Goal: Information Seeking & Learning: Check status

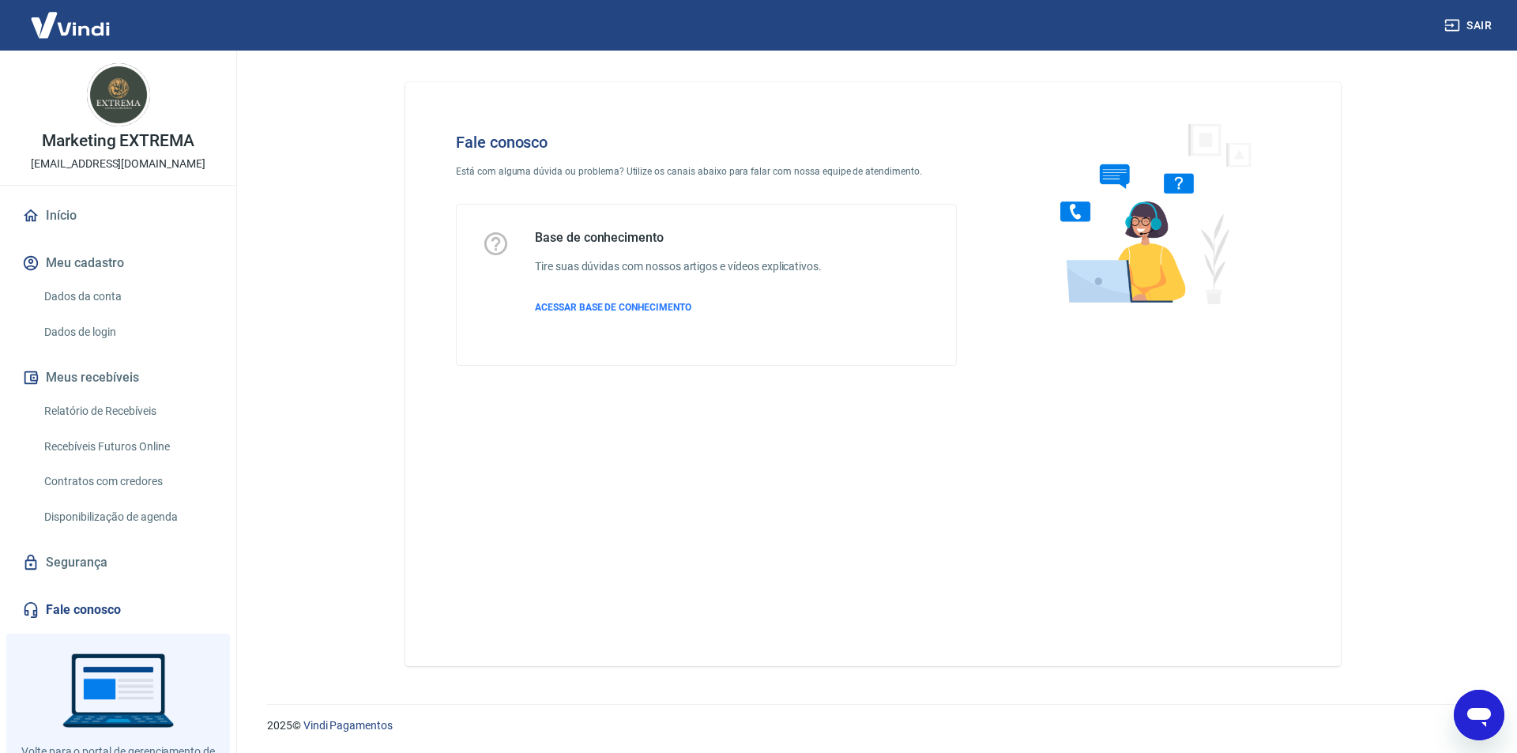
click at [83, 145] on p "Marketing EXTREMA" at bounding box center [118, 141] width 152 height 17
click at [98, 78] on img at bounding box center [118, 94] width 63 height 63
click at [126, 86] on img at bounding box center [118, 94] width 63 height 63
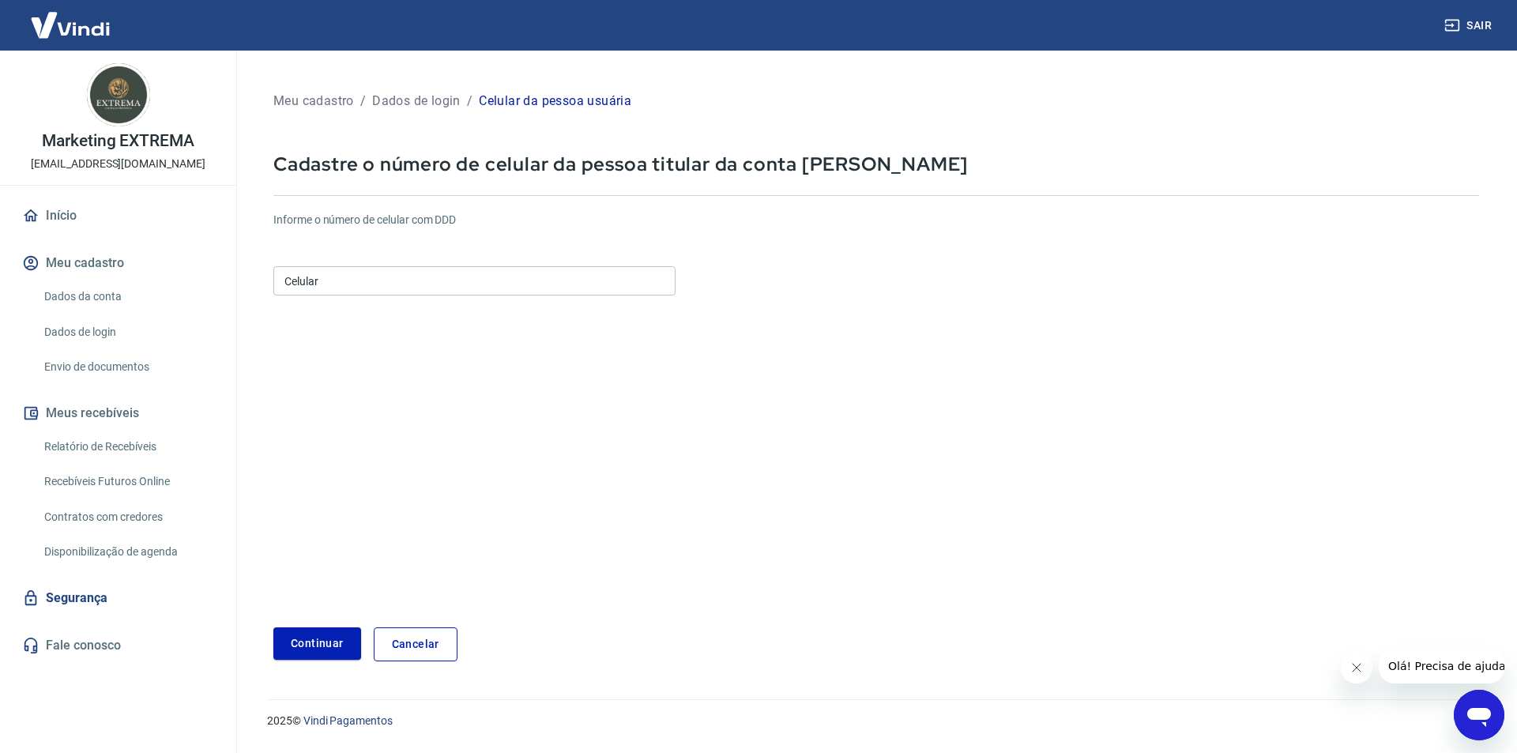
click at [103, 99] on img at bounding box center [118, 94] width 63 height 63
click at [94, 174] on div "Marketing EXTREMA cachacaextremamkt@gmail.com" at bounding box center [118, 118] width 236 height 134
click at [63, 220] on link "Início" at bounding box center [118, 215] width 198 height 35
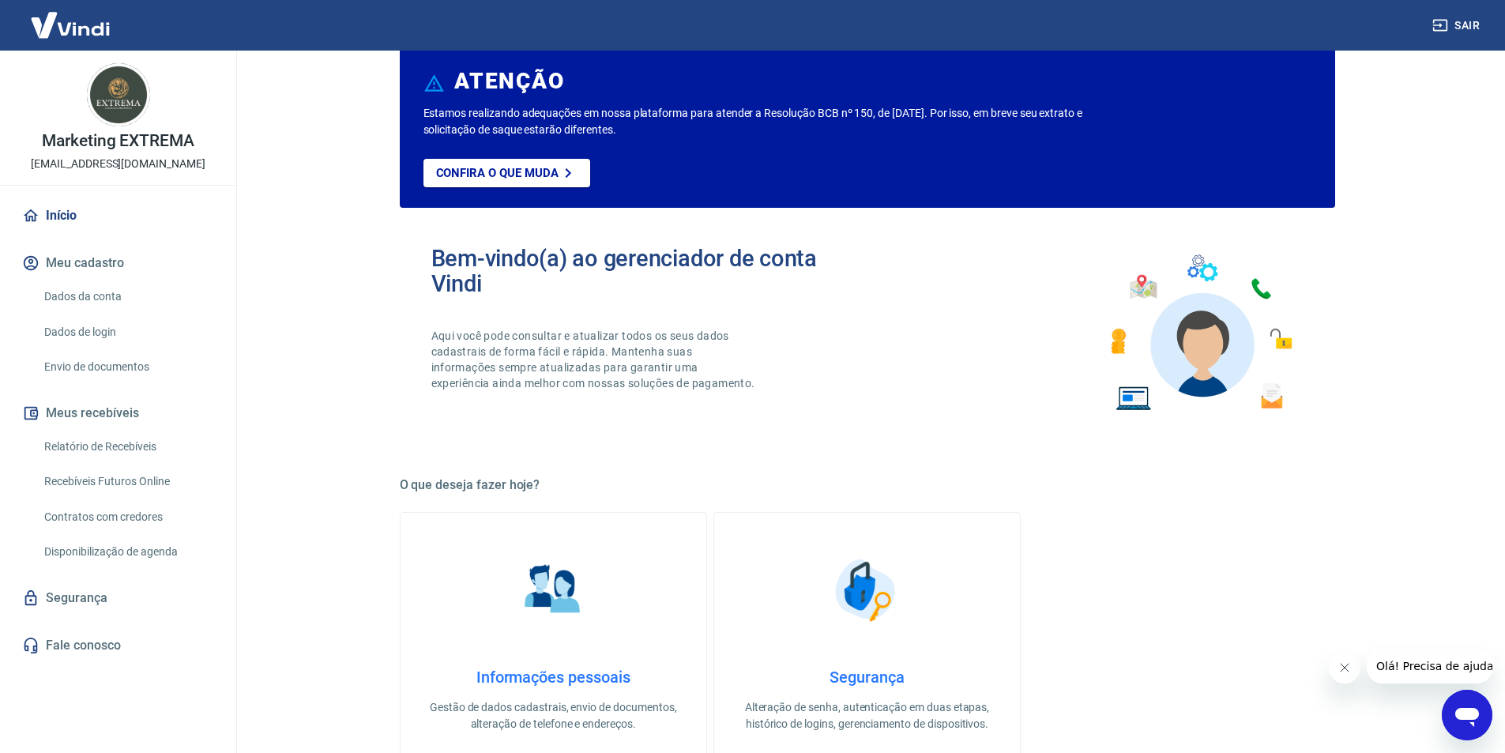
scroll to position [79, 0]
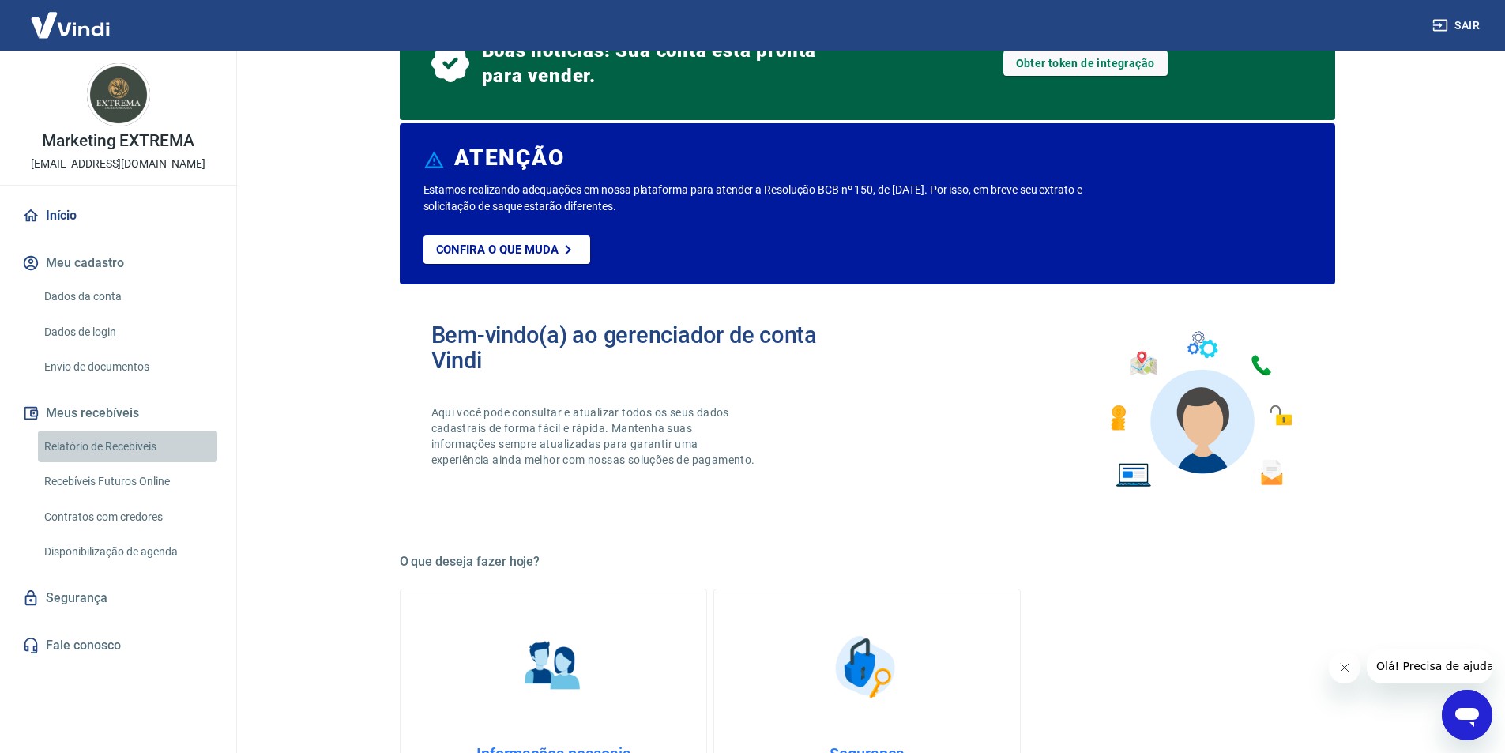
click at [104, 449] on link "Relatório de Recebíveis" at bounding box center [127, 447] width 179 height 32
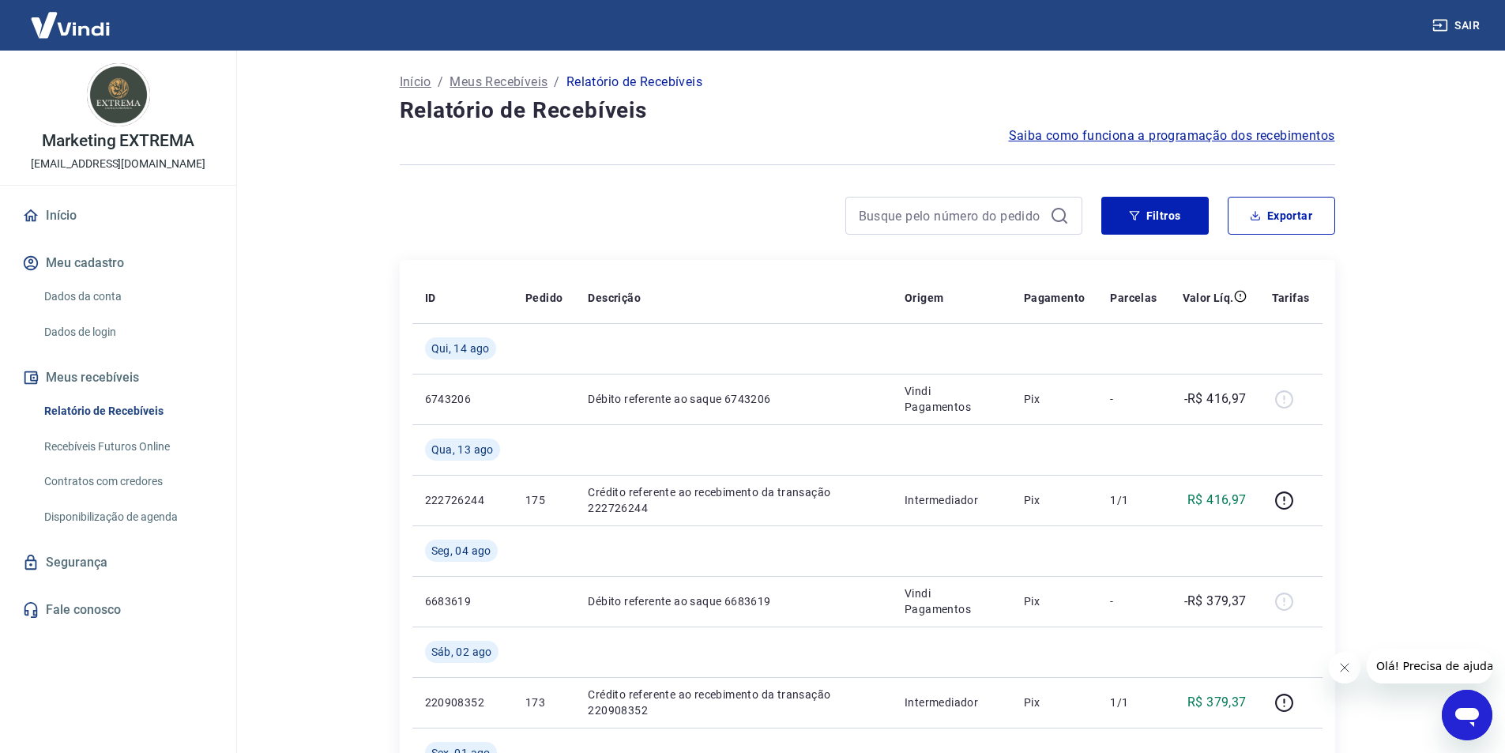
click at [521, 78] on p "Meus Recebíveis" at bounding box center [498, 82] width 98 height 19
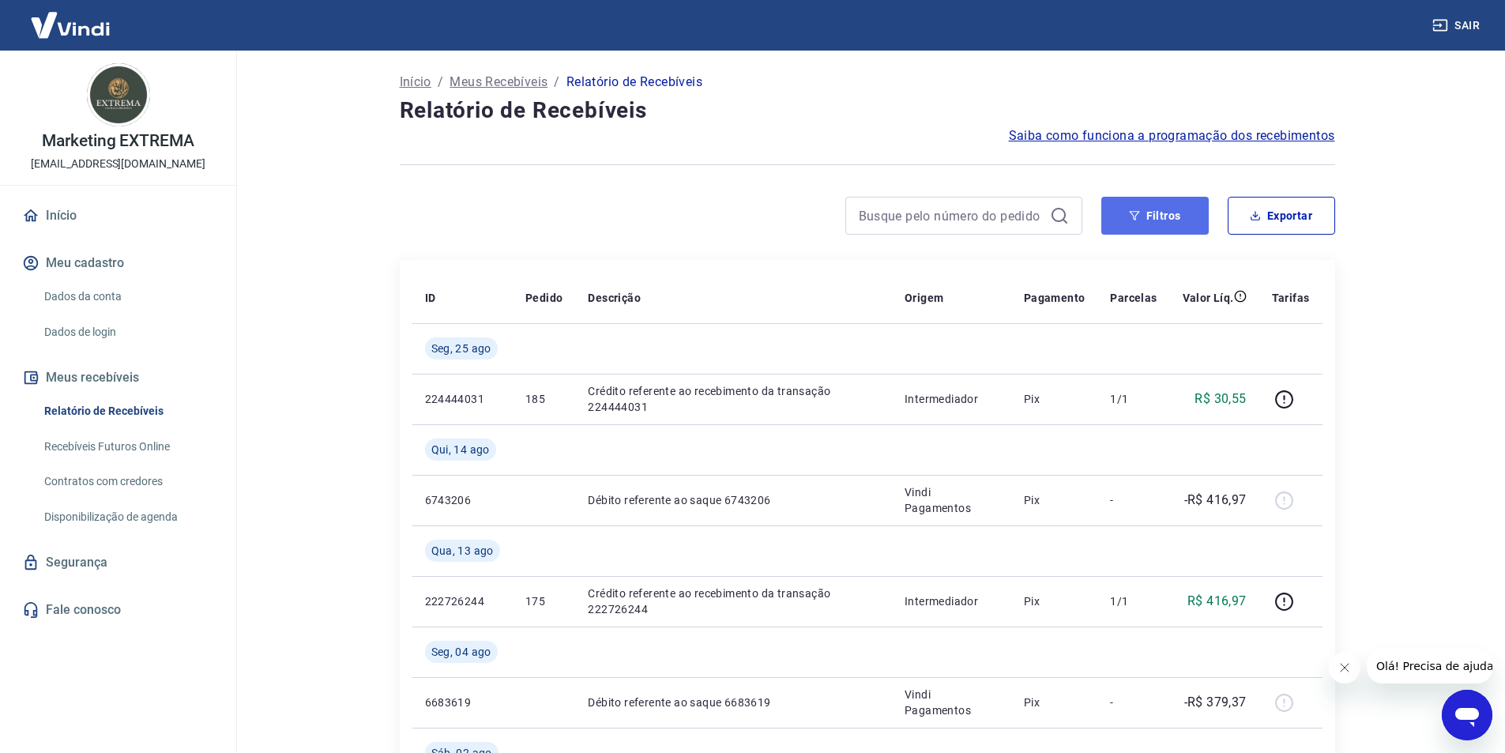
click at [1175, 212] on button "Filtros" at bounding box center [1154, 216] width 107 height 38
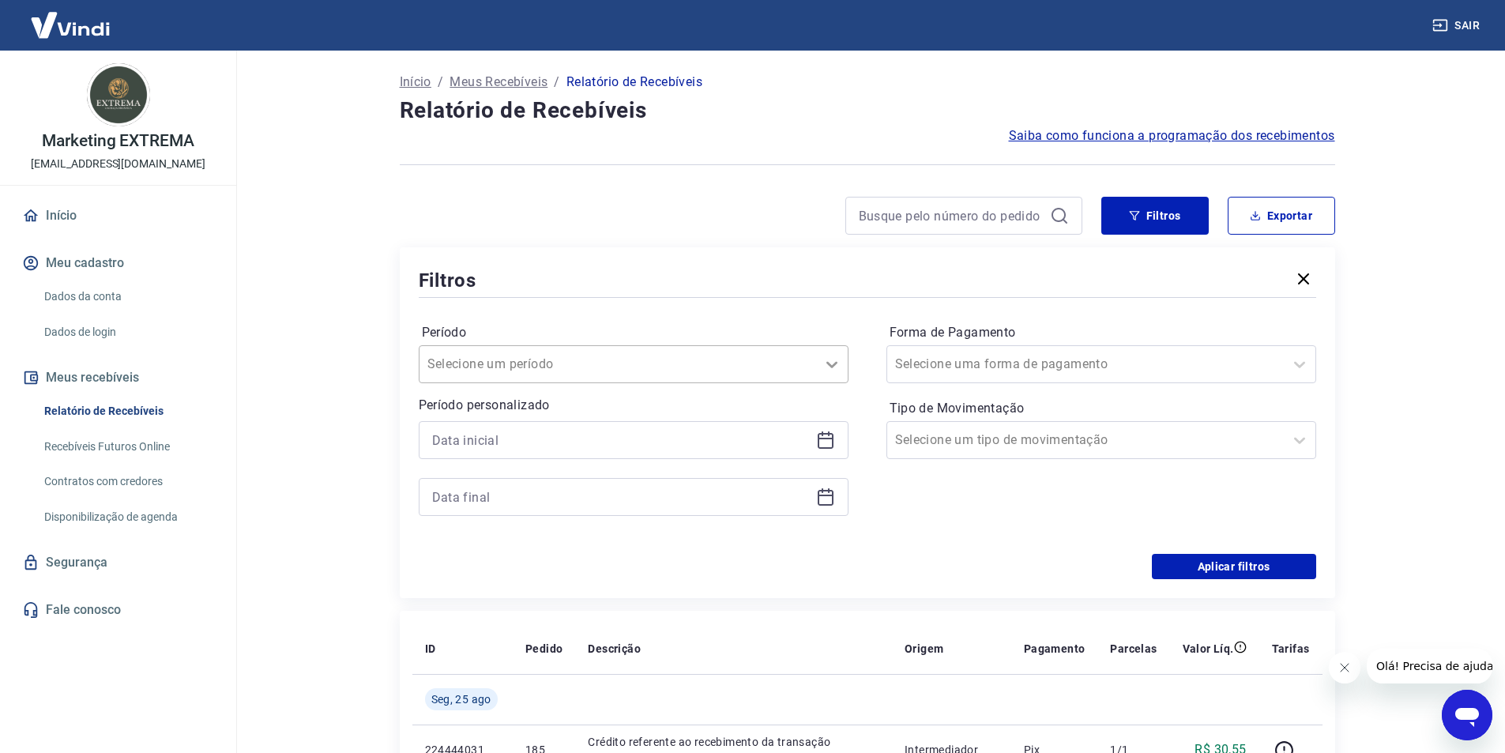
drag, startPoint x: 818, startPoint y: 389, endPoint x: 826, endPoint y: 371, distance: 20.1
click at [818, 389] on div "Período Selecione um período Período personalizado" at bounding box center [634, 427] width 430 height 215
click at [829, 360] on icon at bounding box center [831, 364] width 19 height 19
click at [536, 449] on div "Hoje" at bounding box center [634, 447] width 430 height 32
click at [449, 449] on input at bounding box center [621, 440] width 378 height 24
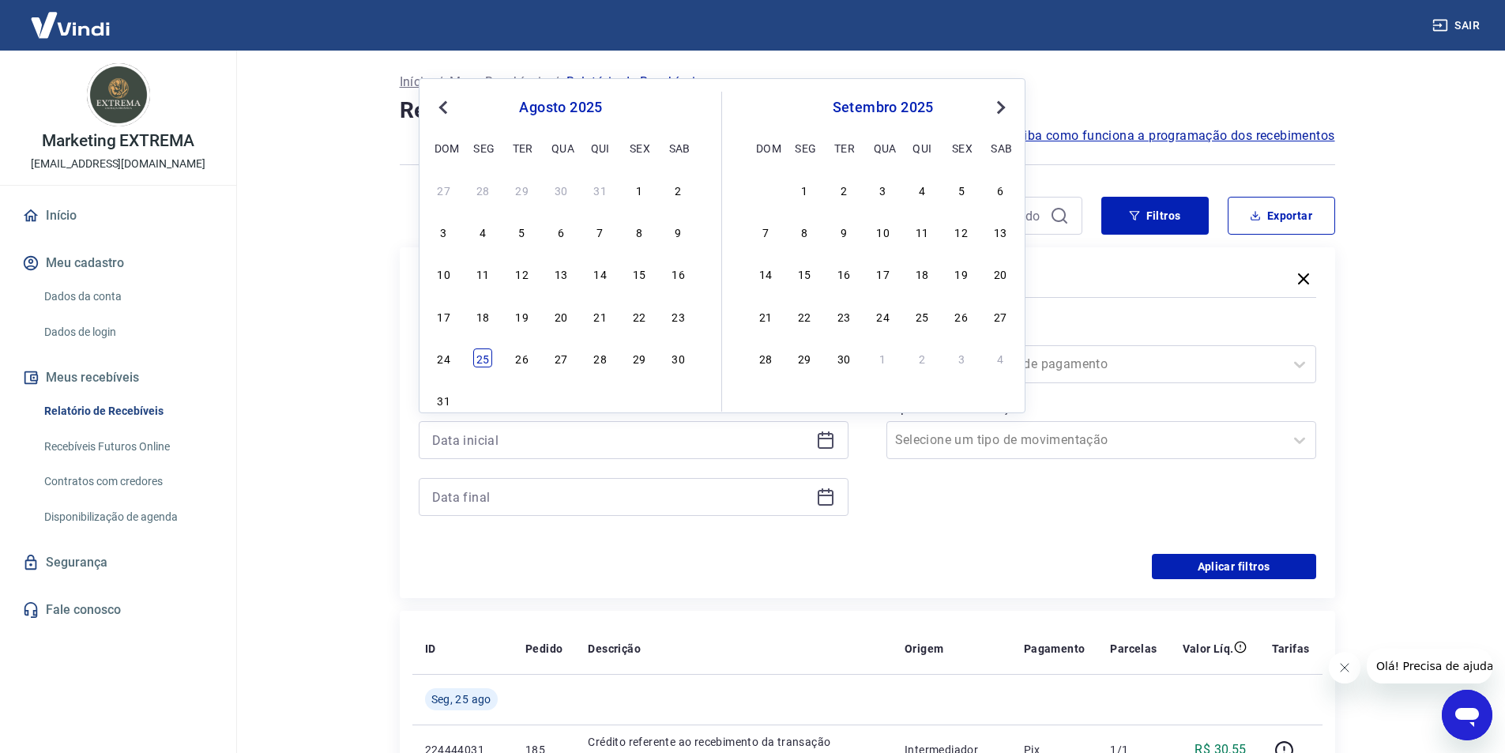
click at [482, 352] on div "25" at bounding box center [482, 357] width 19 height 19
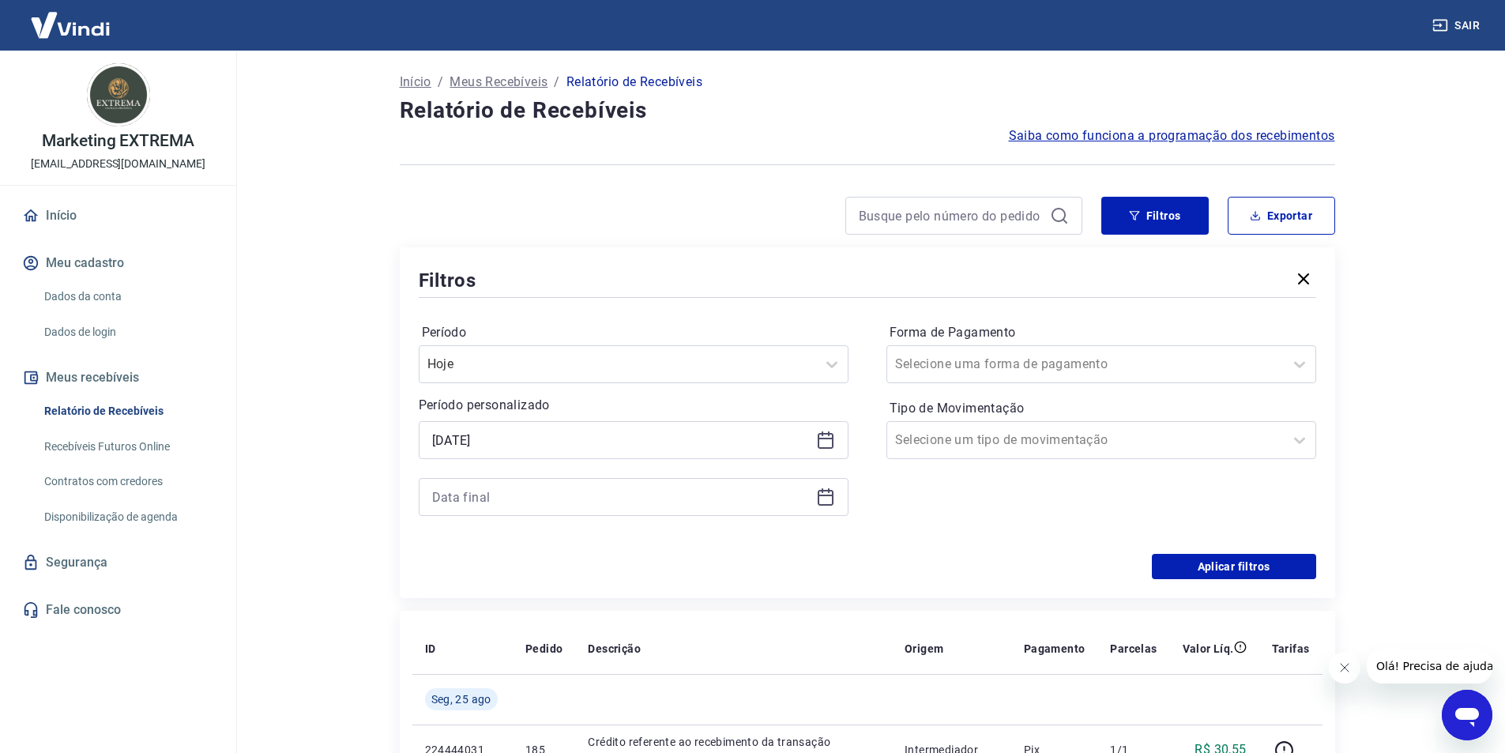
type input "25/08/2025"
click at [1243, 563] on button "Aplicar filtros" at bounding box center [1234, 566] width 164 height 25
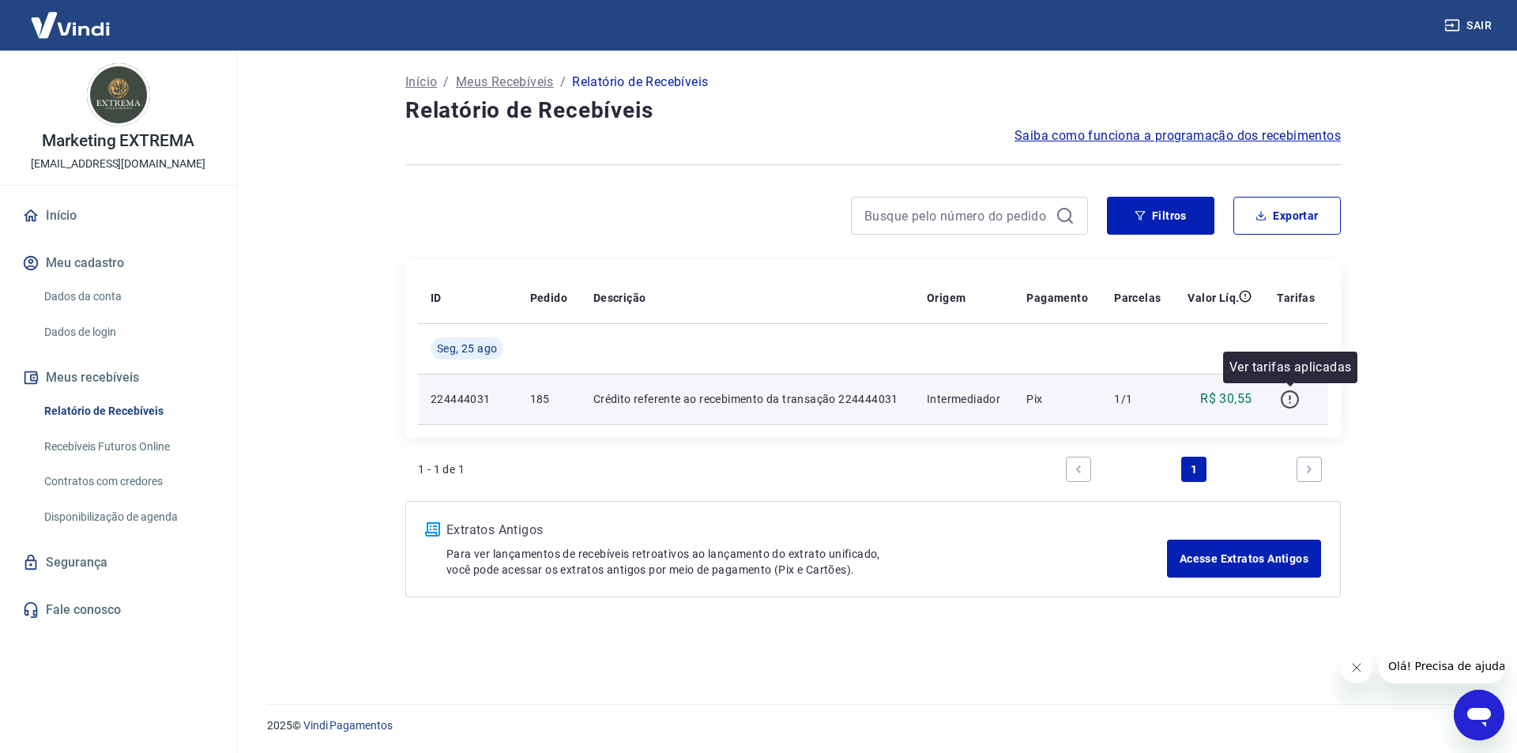
click at [1295, 395] on icon "button" at bounding box center [1290, 399] width 20 height 20
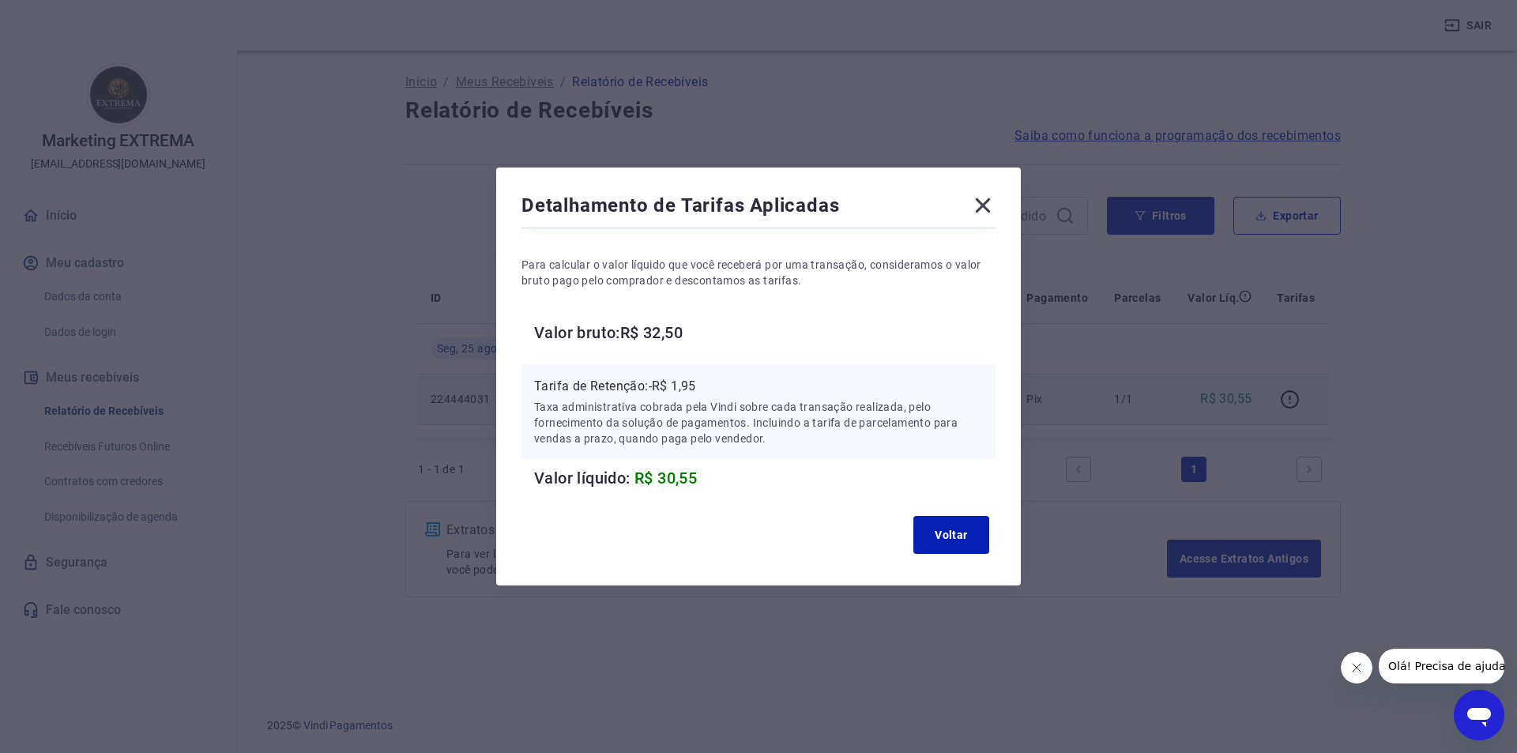
click at [985, 210] on icon at bounding box center [982, 205] width 25 height 25
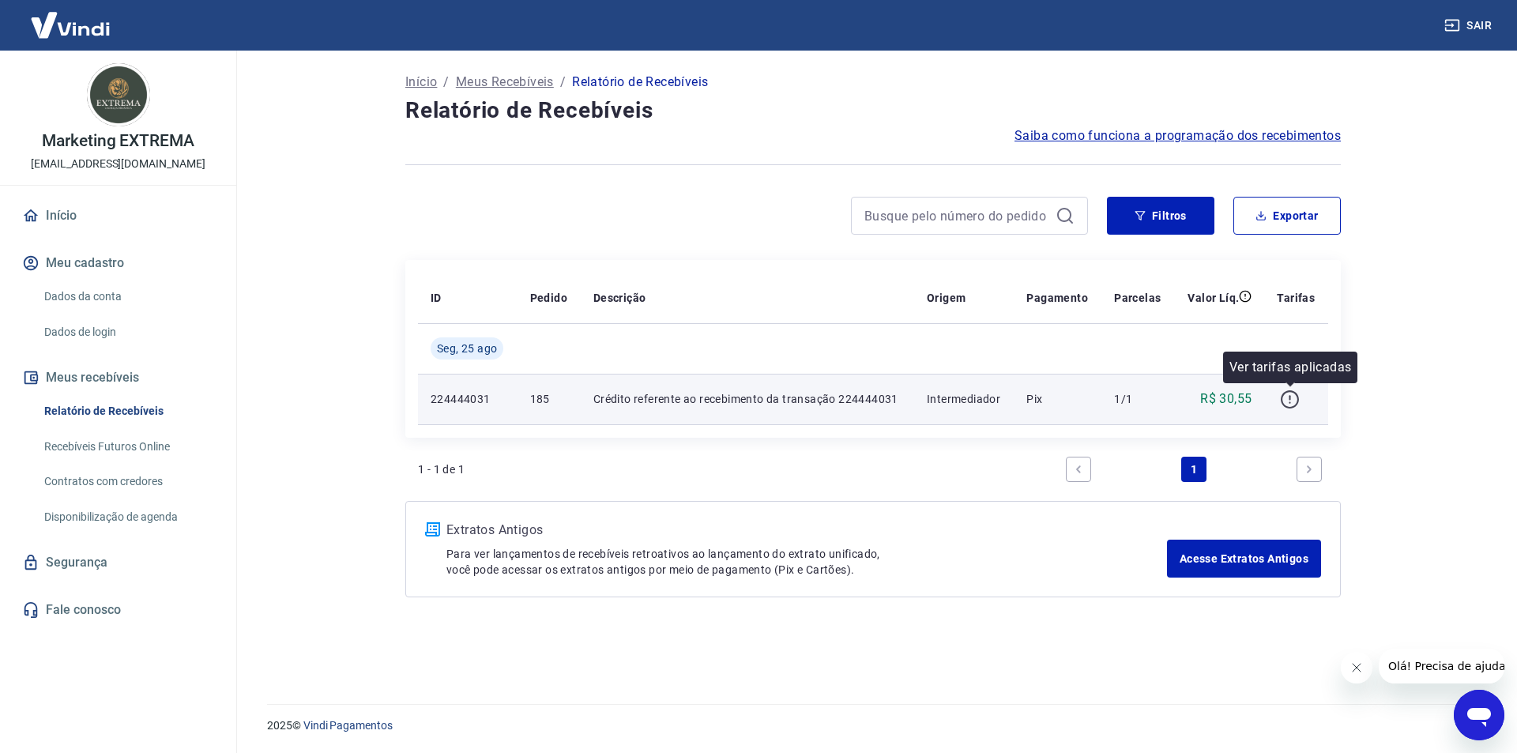
click at [1286, 401] on icon "button" at bounding box center [1290, 399] width 20 height 20
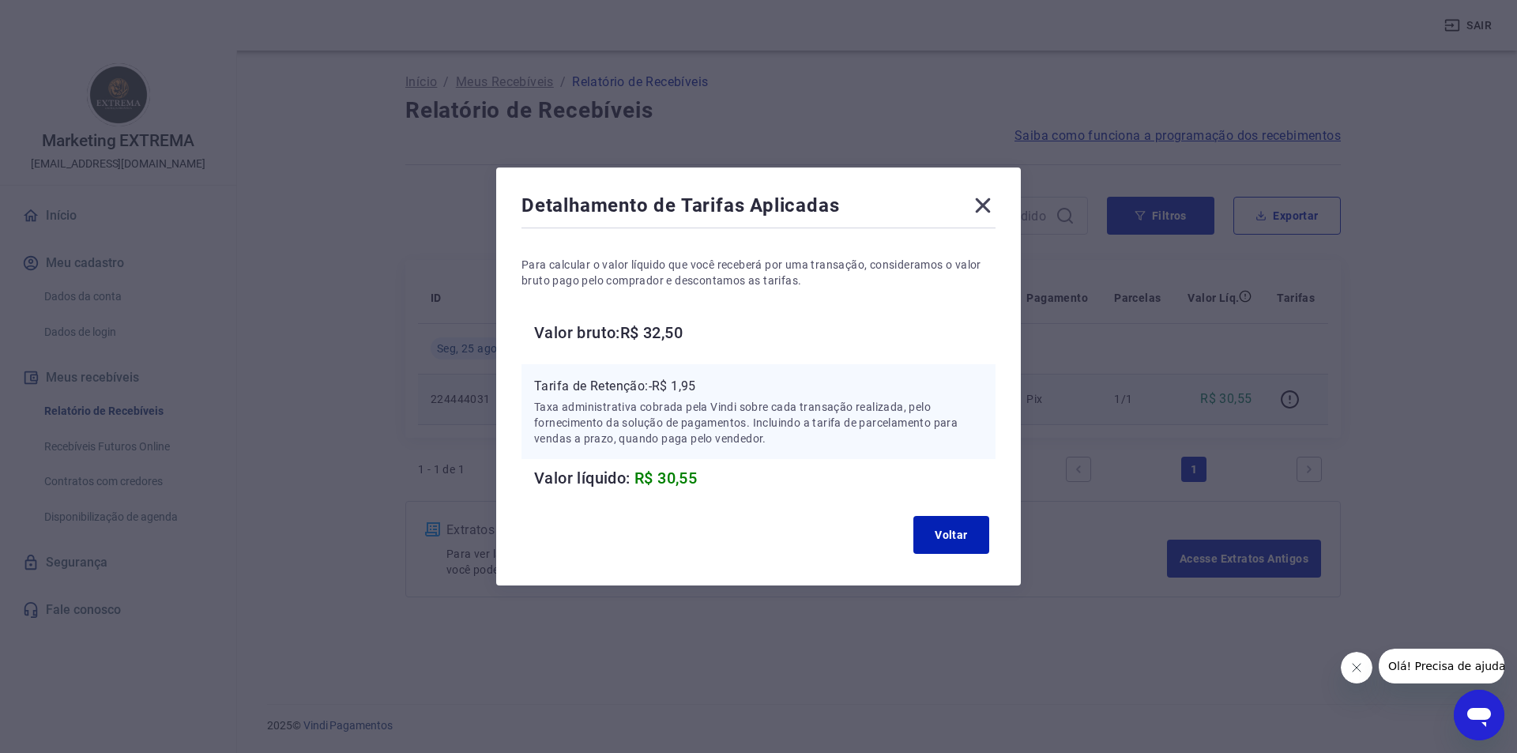
click at [983, 205] on icon at bounding box center [983, 205] width 15 height 15
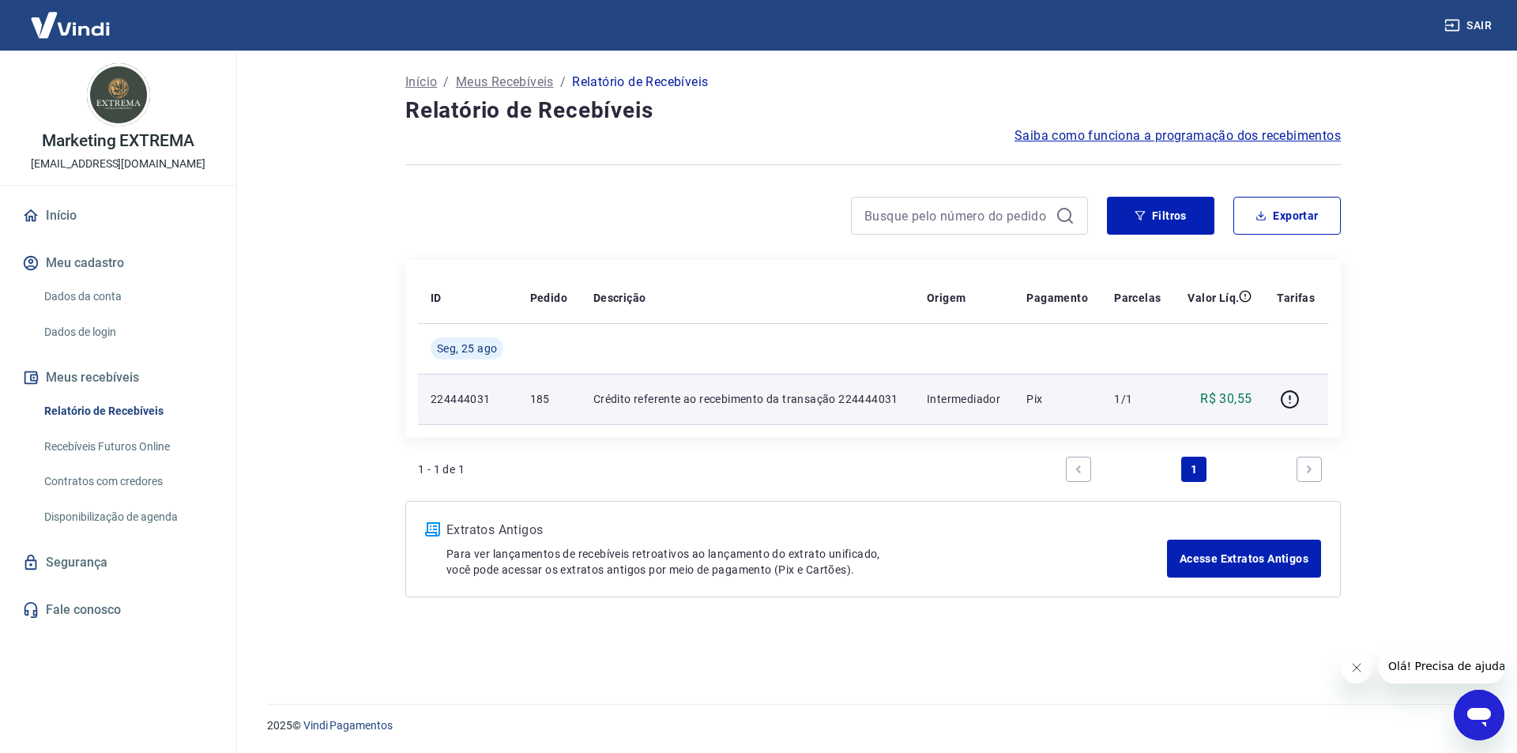
click at [681, 396] on p "Crédito referente ao recebimento da transação 224444031" at bounding box center [747, 399] width 308 height 16
click at [978, 393] on p "Intermediador" at bounding box center [964, 399] width 74 height 16
click at [1029, 391] on p "Pix" at bounding box center [1057, 399] width 62 height 16
click at [1247, 391] on p "R$ 30,55" at bounding box center [1225, 398] width 51 height 19
click at [428, 386] on td "224444031" at bounding box center [468, 399] width 100 height 51
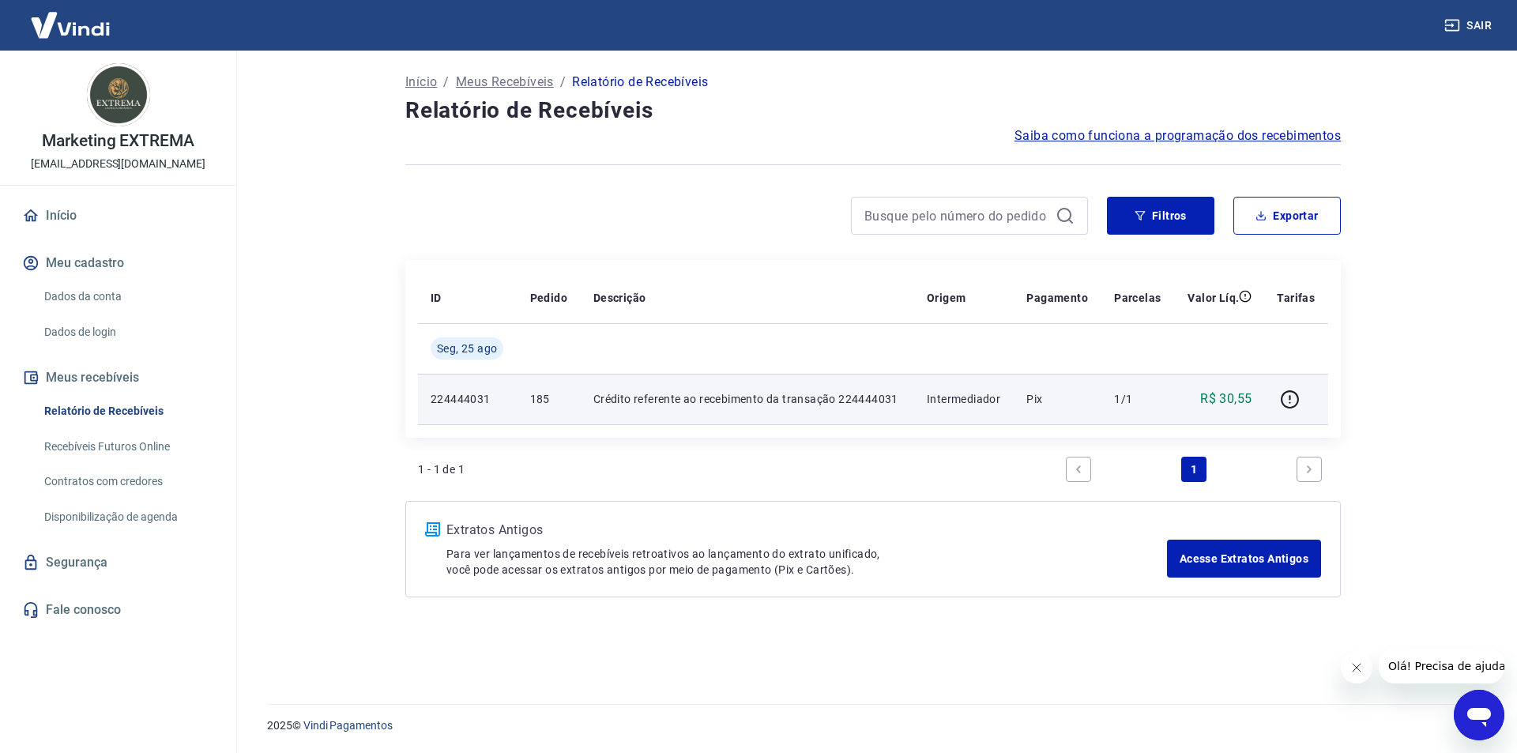
click at [459, 399] on p "224444031" at bounding box center [468, 399] width 74 height 16
click at [675, 383] on td "Crédito referente ao recebimento da transação 224444031" at bounding box center [747, 399] width 333 height 51
click at [807, 395] on p "Crédito referente ao recebimento da transação 224444031" at bounding box center [747, 399] width 308 height 16
click at [1287, 396] on icon "button" at bounding box center [1290, 399] width 20 height 20
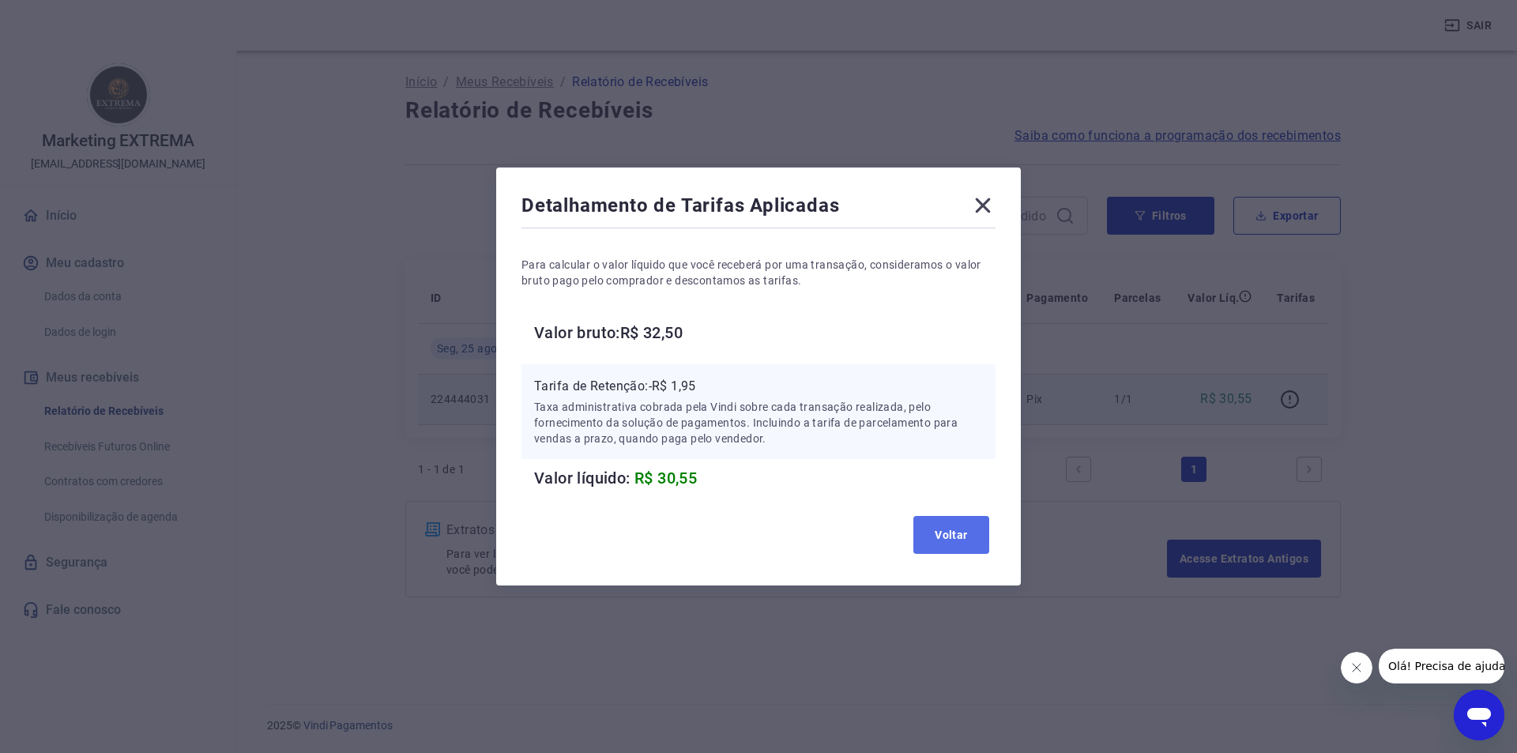
click at [919, 539] on button "Voltar" at bounding box center [951, 535] width 76 height 38
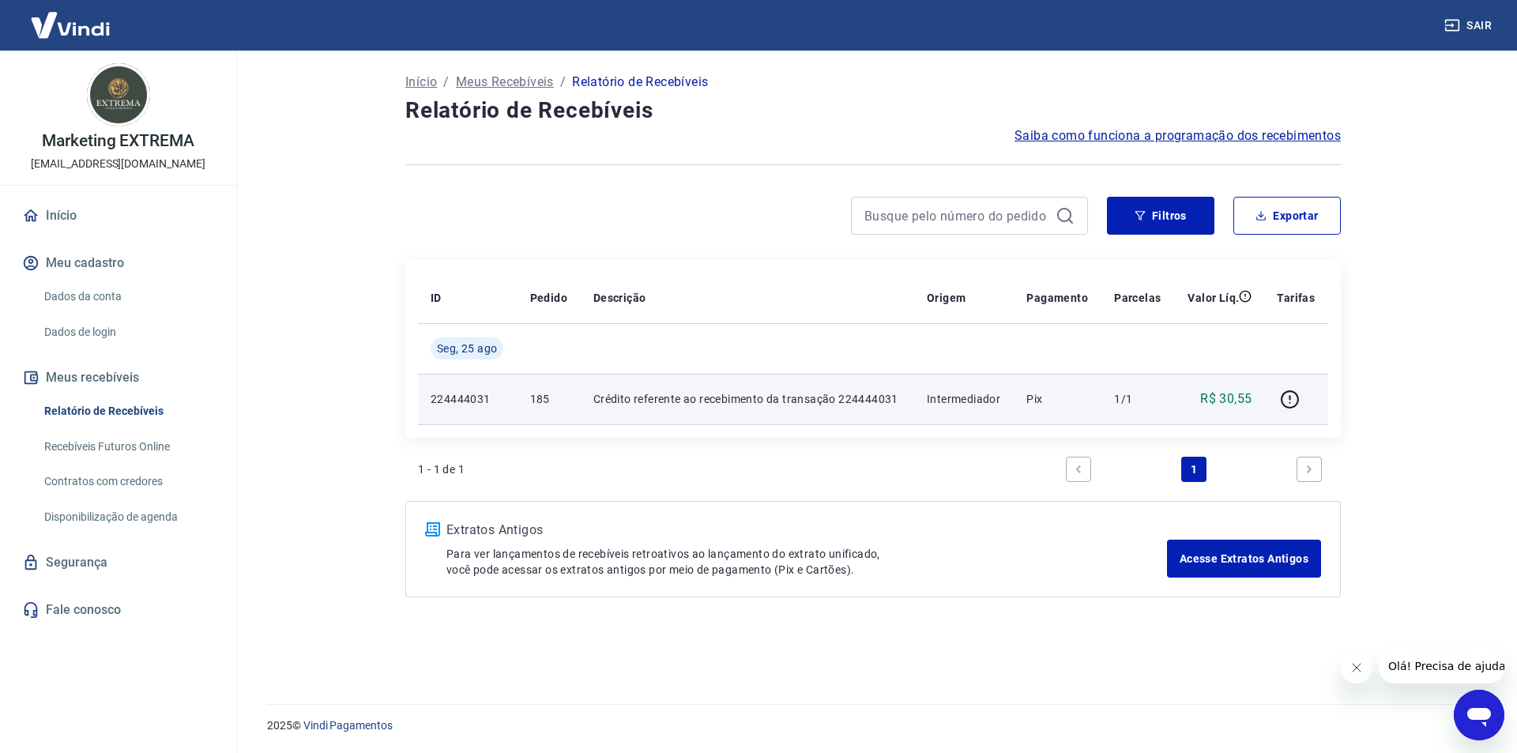
click at [671, 400] on p "Crédito referente ao recebimento da transação 224444031" at bounding box center [747, 399] width 308 height 16
click at [1292, 401] on icon "button" at bounding box center [1290, 399] width 20 height 20
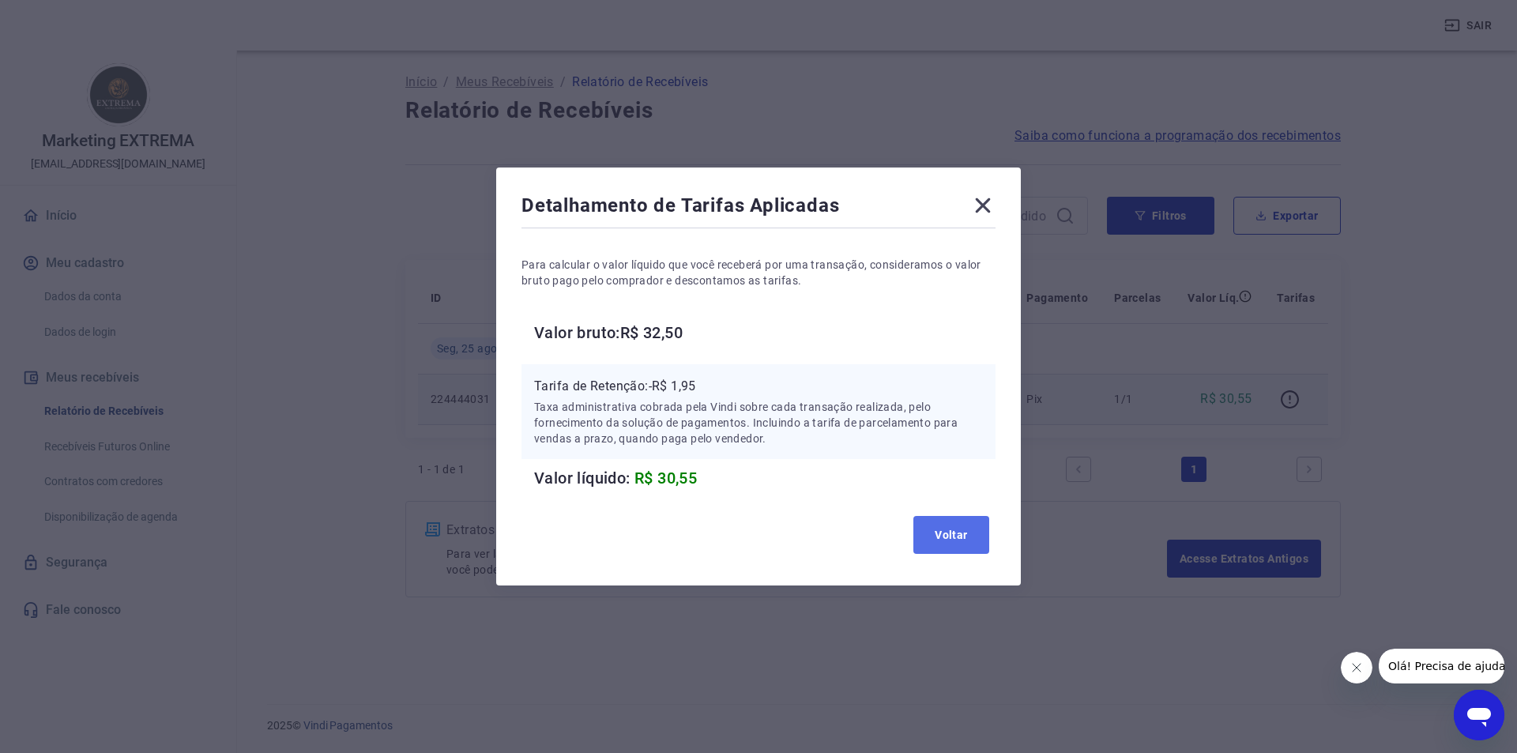
click at [951, 530] on button "Voltar" at bounding box center [951, 535] width 76 height 38
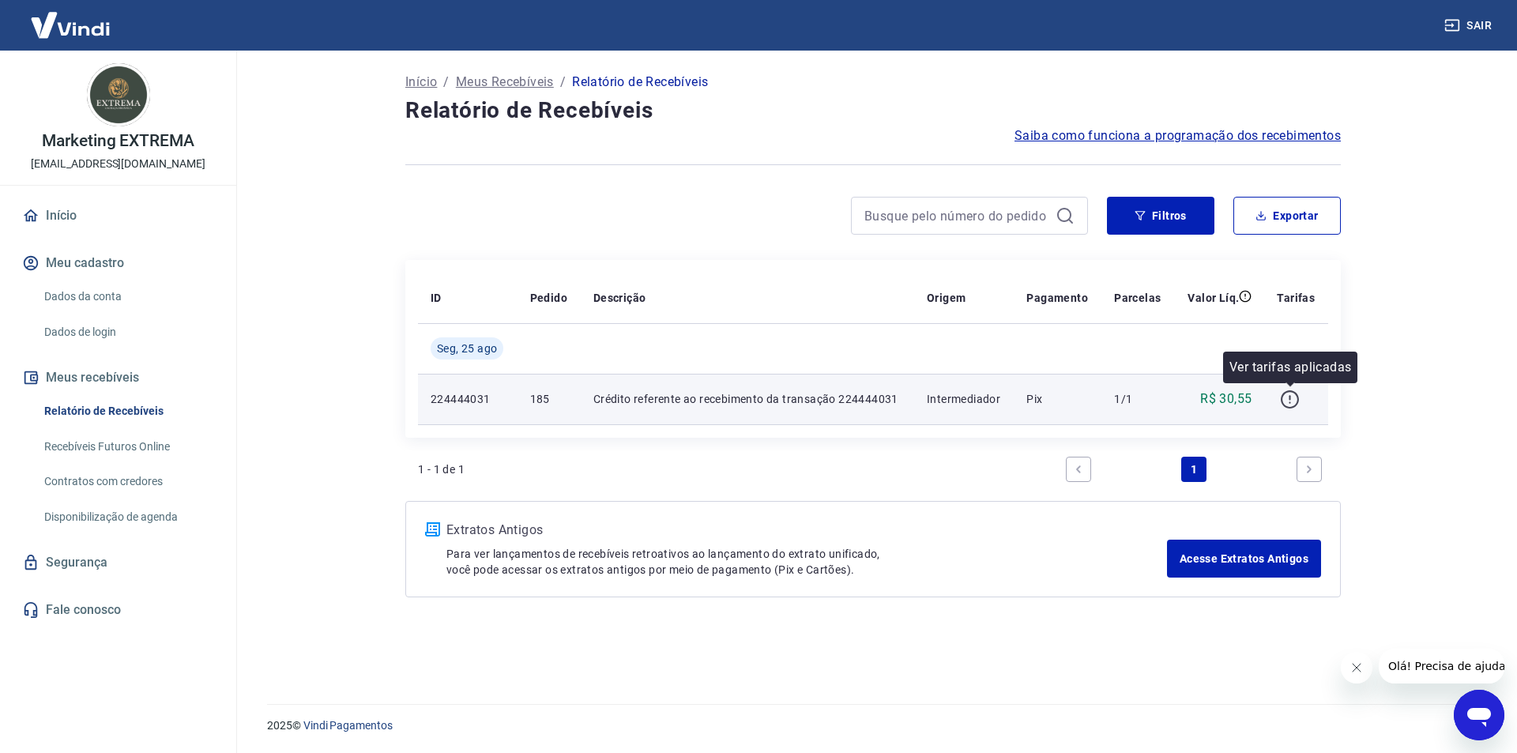
click at [1288, 399] on icon "button" at bounding box center [1290, 399] width 20 height 20
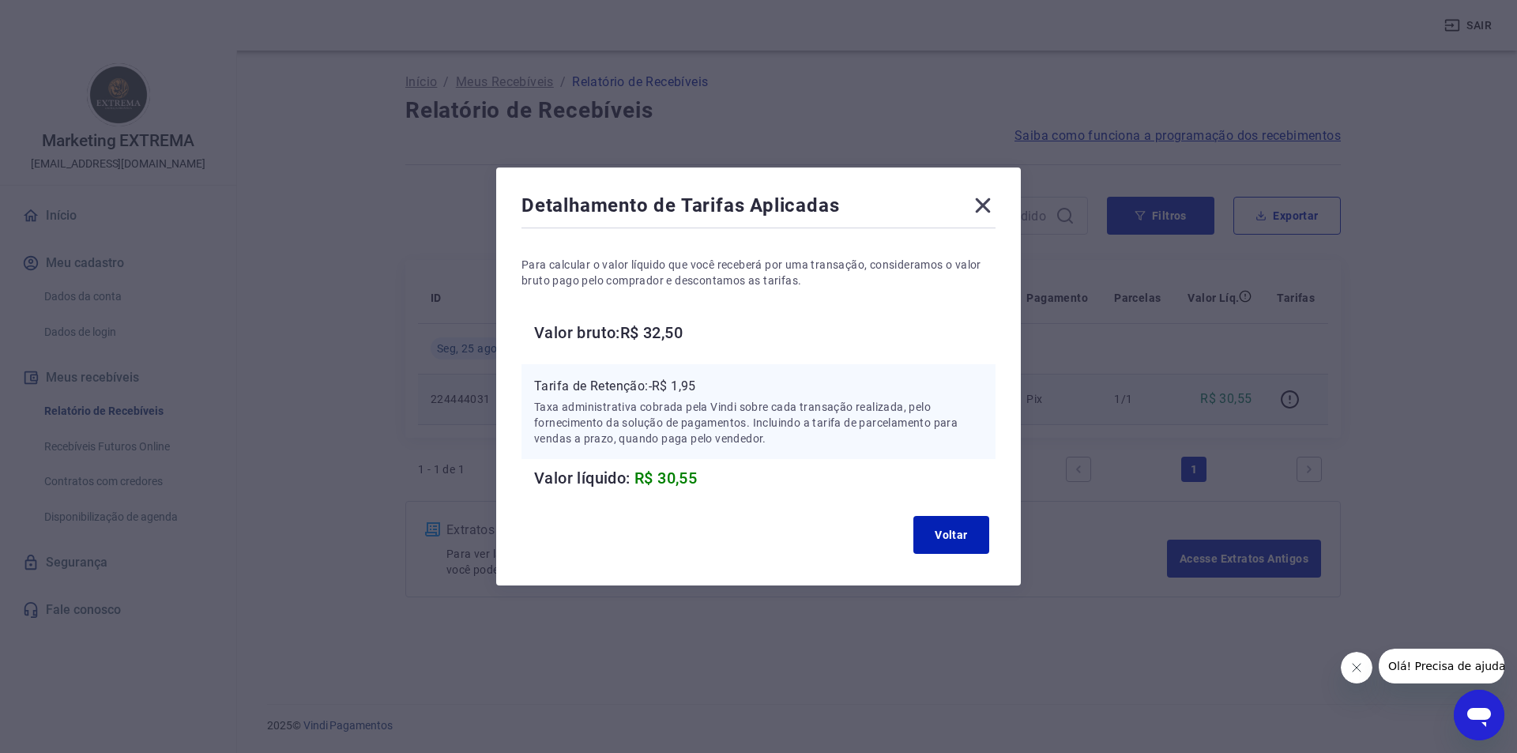
drag, startPoint x: 622, startPoint y: 387, endPoint x: 622, endPoint y: 378, distance: 9.5
click at [622, 385] on p "Tarifa de Retenção: -R$ 1,95" at bounding box center [758, 386] width 449 height 19
click at [987, 210] on icon at bounding box center [983, 205] width 15 height 15
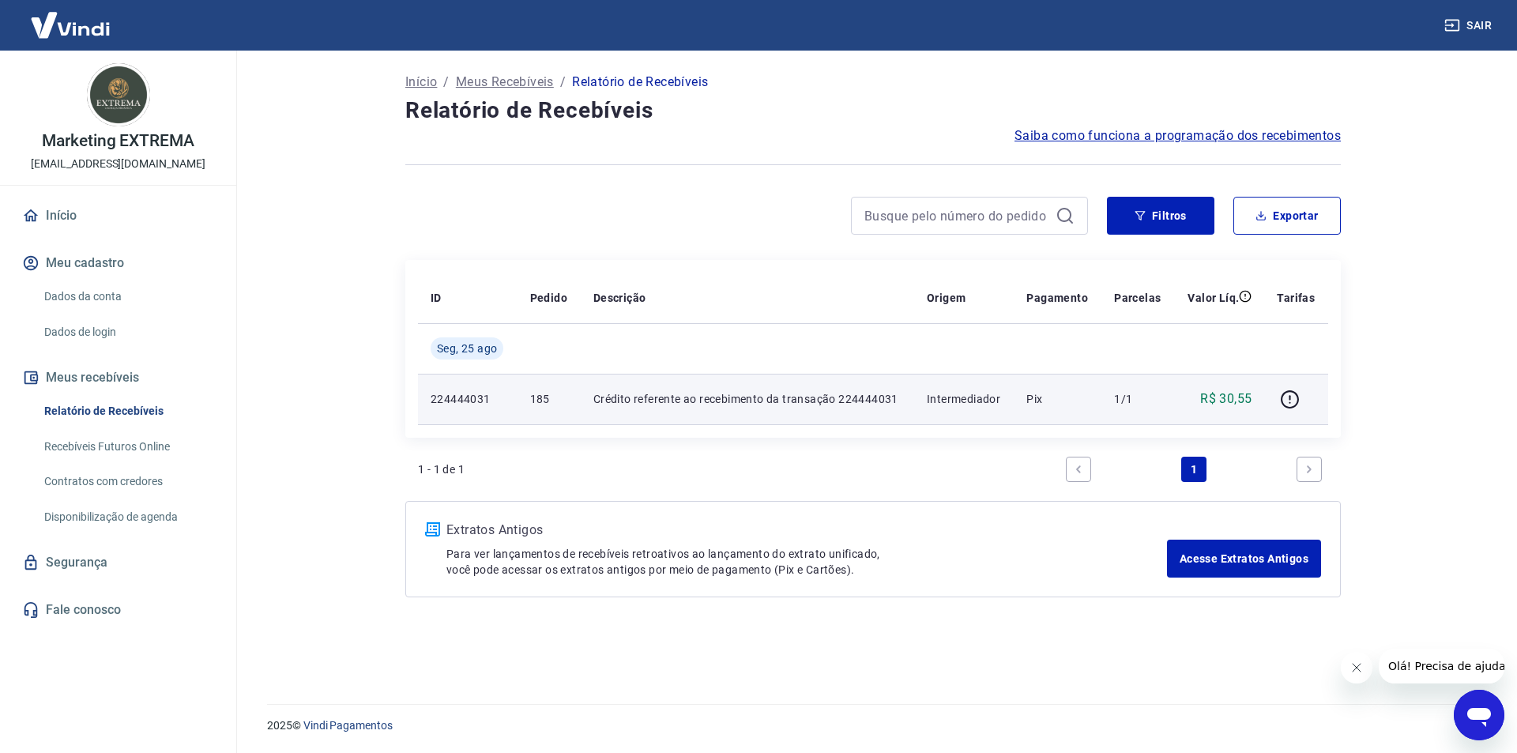
click at [467, 402] on p "224444031" at bounding box center [468, 399] width 74 height 16
click at [914, 397] on td "Crédito referente ao recebimento da transação 224444031" at bounding box center [747, 399] width 333 height 51
click at [1293, 399] on icon "button" at bounding box center [1290, 399] width 20 height 20
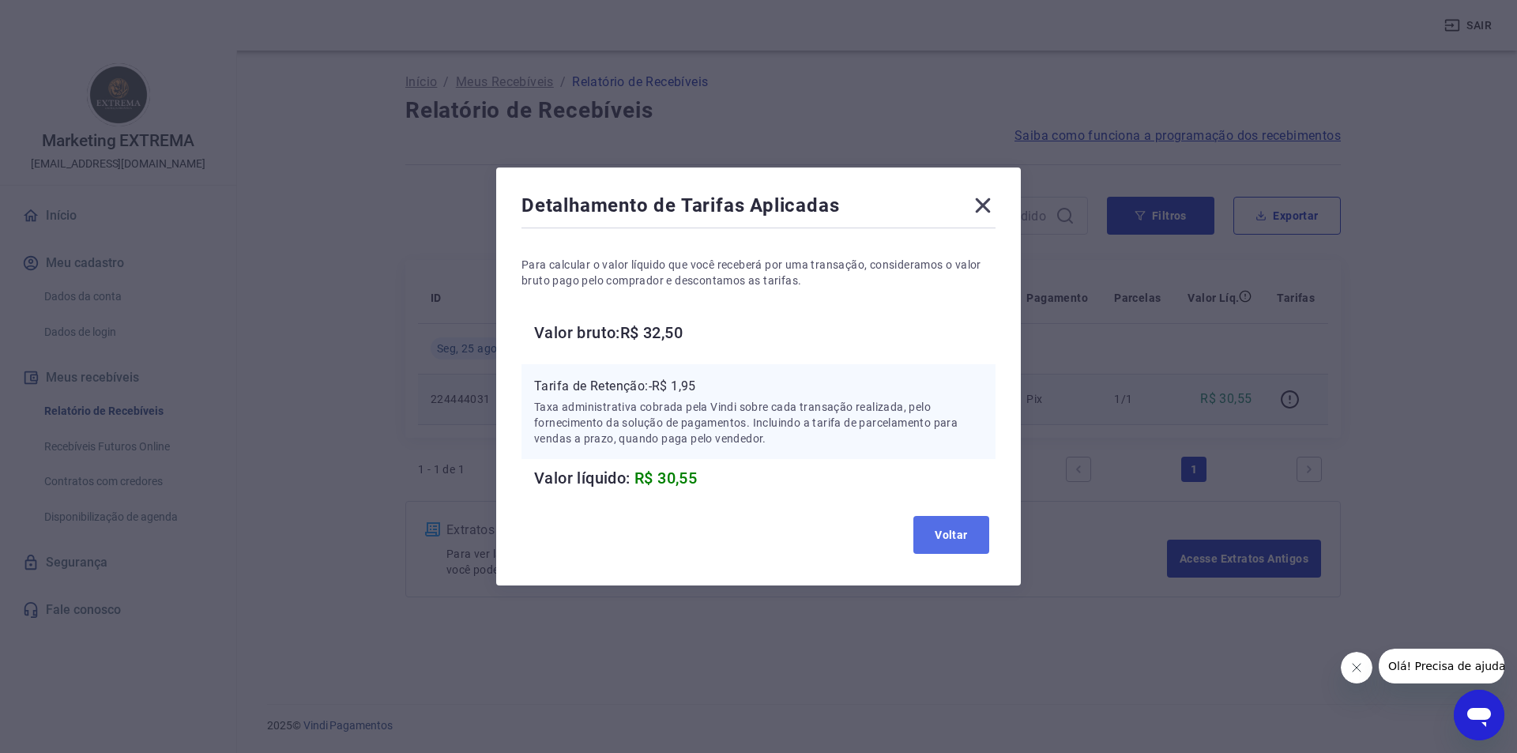
click at [952, 532] on button "Voltar" at bounding box center [951, 535] width 76 height 38
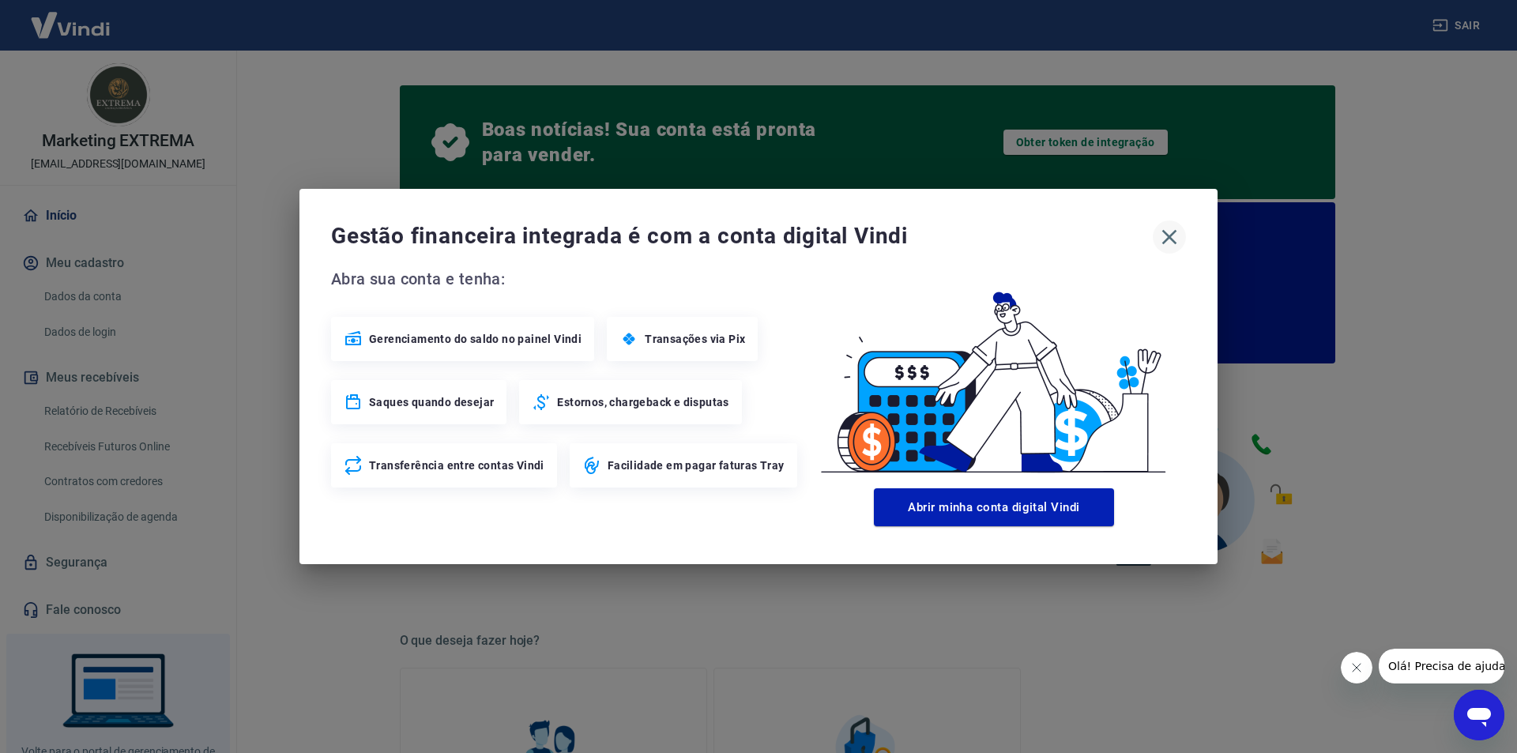
click at [1169, 235] on icon "button" at bounding box center [1168, 236] width 25 height 25
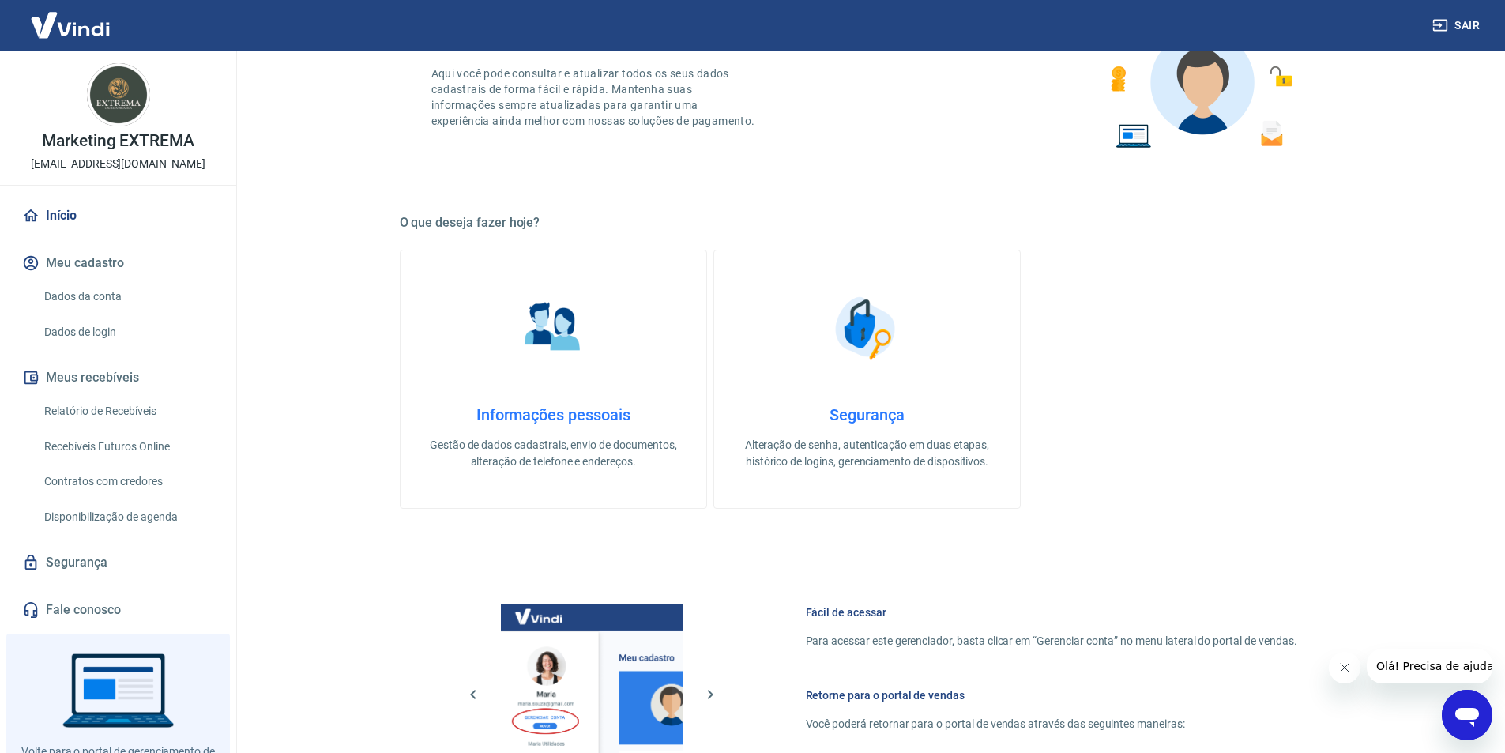
scroll to position [206, 0]
